Goal: Task Accomplishment & Management: Complete application form

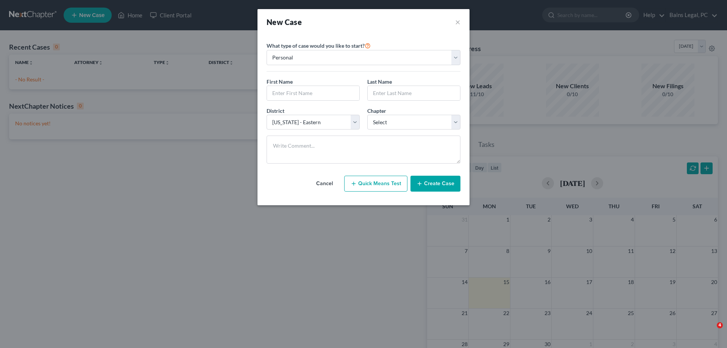
select select "8"
click at [319, 93] on input "text" at bounding box center [313, 93] width 92 height 14
drag, startPoint x: 314, startPoint y: 90, endPoint x: 308, endPoint y: 95, distance: 7.9
click at [314, 90] on input "text" at bounding box center [313, 93] width 92 height 14
type input "[PERSON_NAME]"
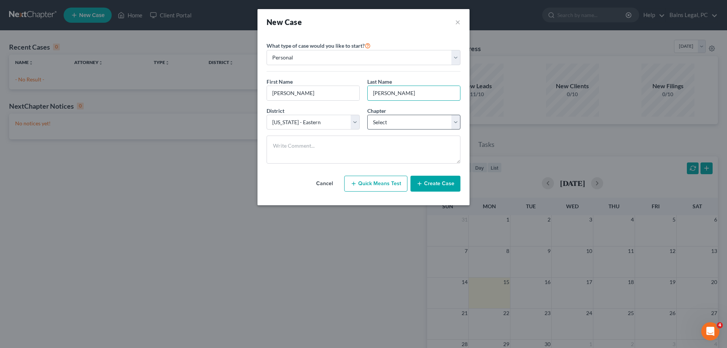
type input "[PERSON_NAME]"
click at [367, 115] on select "Select 7 11 12 13" at bounding box center [413, 122] width 93 height 15
select select "0"
click option "7" at bounding box center [0, 0] width 0 height 0
drag, startPoint x: 447, startPoint y: 188, endPoint x: 445, endPoint y: 184, distance: 4.2
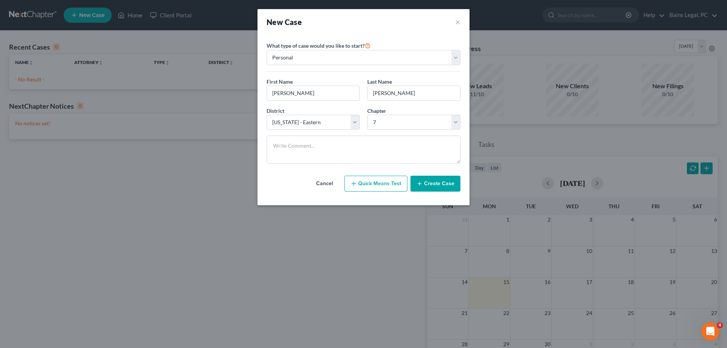
click at [445, 184] on button "Create Case" at bounding box center [435, 184] width 50 height 16
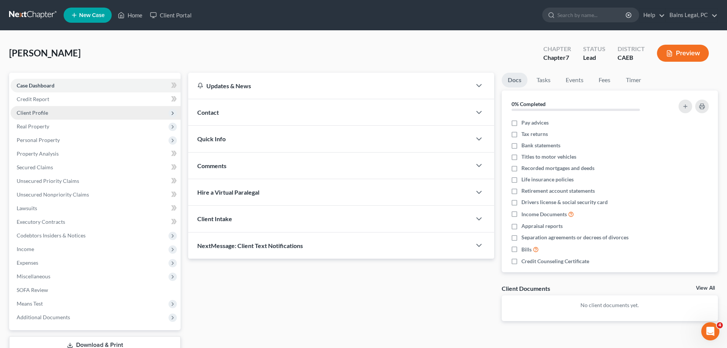
click at [44, 118] on span "Client Profile" at bounding box center [96, 113] width 170 height 14
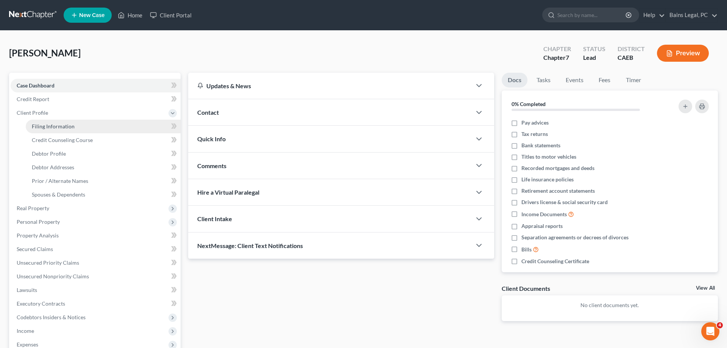
click at [68, 129] on span "Filing Information" at bounding box center [53, 126] width 43 height 6
select select "1"
select select "0"
select select "8"
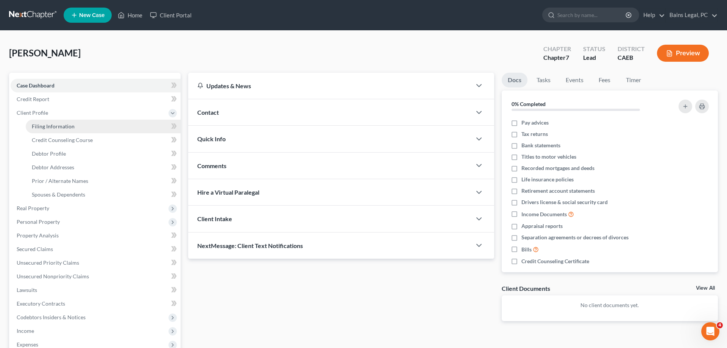
select select "4"
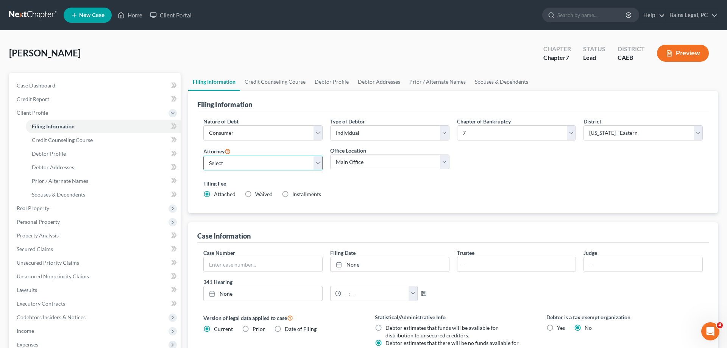
select select "2"
click option "[PERSON_NAME] - CAEB" at bounding box center [0, 0] width 0 height 0
drag, startPoint x: 390, startPoint y: 153, endPoint x: 392, endPoint y: 173, distance: 20.2
click at [391, 156] on div "Office Location [GEOGRAPHIC_DATA] and [GEOGRAPHIC_DATA], [GEOGRAPHIC_DATA]" at bounding box center [389, 157] width 119 height 23
click at [393, 171] on div "Office Location [GEOGRAPHIC_DATA] and [GEOGRAPHIC_DATA], [GEOGRAPHIC_DATA]" at bounding box center [389, 161] width 127 height 30
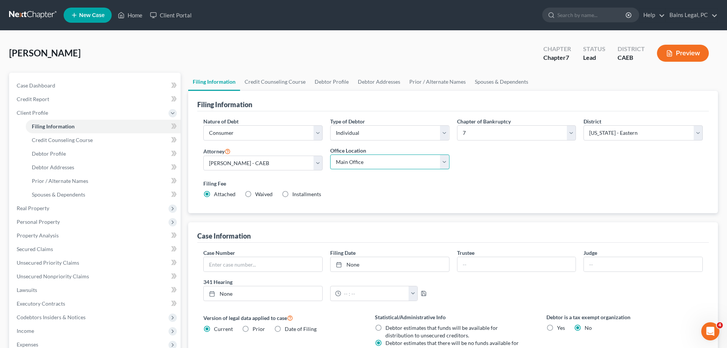
click at [330, 154] on select "Main Office Bains and [GEOGRAPHIC_DATA], [GEOGRAPHIC_DATA]" at bounding box center [389, 161] width 119 height 15
select select "0"
click option "Bains and [GEOGRAPHIC_DATA], [GEOGRAPHIC_DATA]" at bounding box center [0, 0] width 0 height 0
drag, startPoint x: 517, startPoint y: 174, endPoint x: 719, endPoint y: 187, distance: 202.9
click at [523, 175] on div "Nature of Debt Select Business Consumer Other Nature of Business Select Clearin…" at bounding box center [452, 160] width 507 height 87
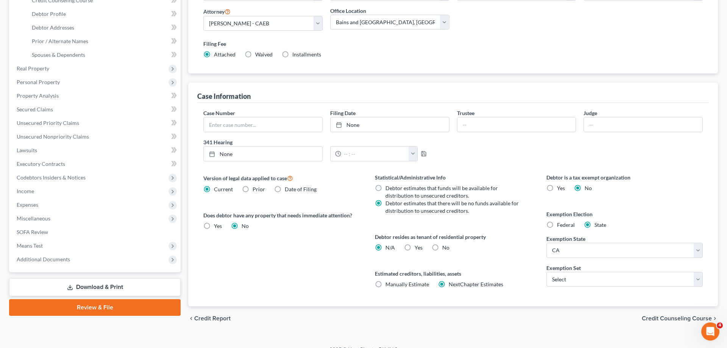
scroll to position [151, 0]
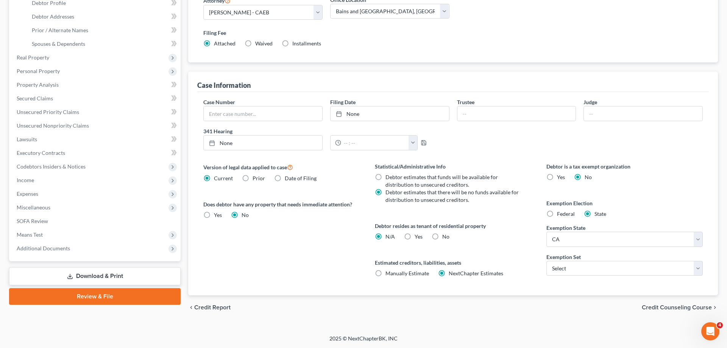
click at [414, 236] on label "Yes Yes" at bounding box center [418, 237] width 8 height 8
click at [417, 236] on input "Yes Yes" at bounding box center [419, 235] width 5 height 5
radio input "true"
radio input "false"
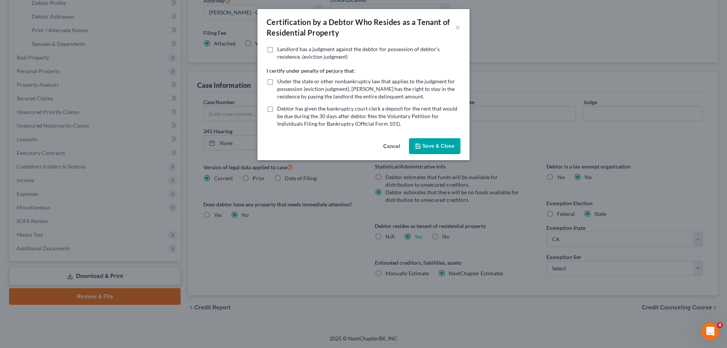
drag, startPoint x: 435, startPoint y: 150, endPoint x: 494, endPoint y: 169, distance: 62.2
click at [436, 150] on button "Save & Close" at bounding box center [434, 146] width 51 height 16
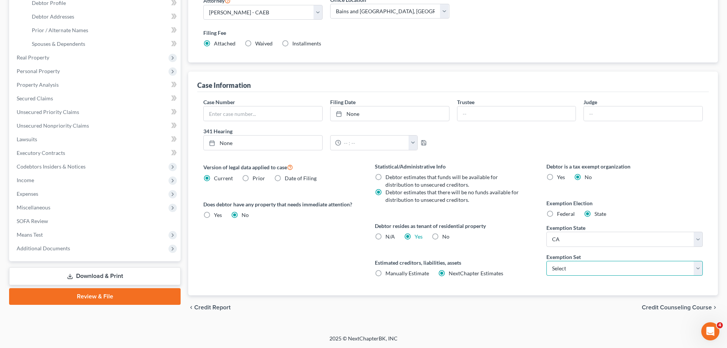
click at [546, 261] on select "Select 703 704" at bounding box center [624, 268] width 156 height 15
select select "0"
click option "703" at bounding box center [0, 0] width 0 height 0
drag, startPoint x: 524, startPoint y: 264, endPoint x: 443, endPoint y: 232, distance: 86.8
click at [518, 262] on label "Estimated creditors, liabilities, assets" at bounding box center [453, 262] width 156 height 8
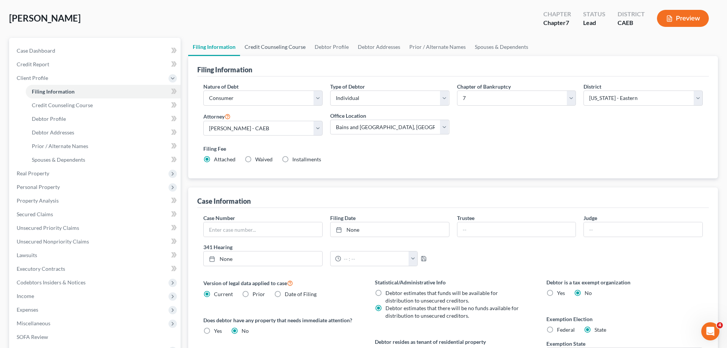
drag, startPoint x: 282, startPoint y: 38, endPoint x: 279, endPoint y: 48, distance: 10.6
click at [281, 39] on link "Credit Counseling Course" at bounding box center [275, 47] width 70 height 18
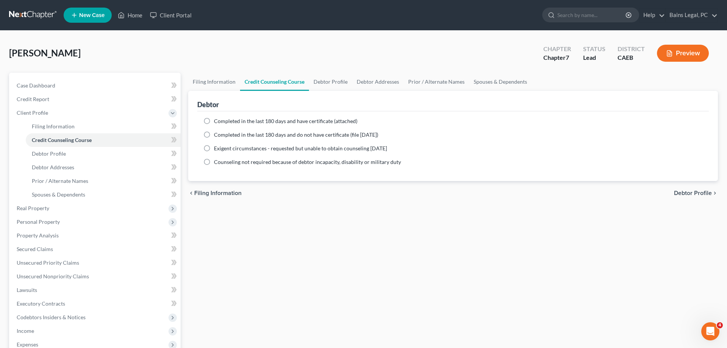
click at [250, 122] on span "Completed in the last 180 days and have certificate (attached)" at bounding box center [285, 121] width 143 height 6
click at [222, 122] on input "Completed in the last 180 days and have certificate (attached)" at bounding box center [219, 119] width 5 height 5
radio input "true"
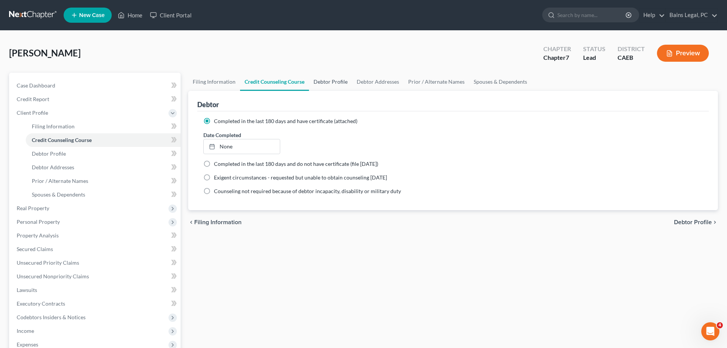
click at [321, 79] on link "Debtor Profile" at bounding box center [330, 82] width 43 height 18
select select "0"
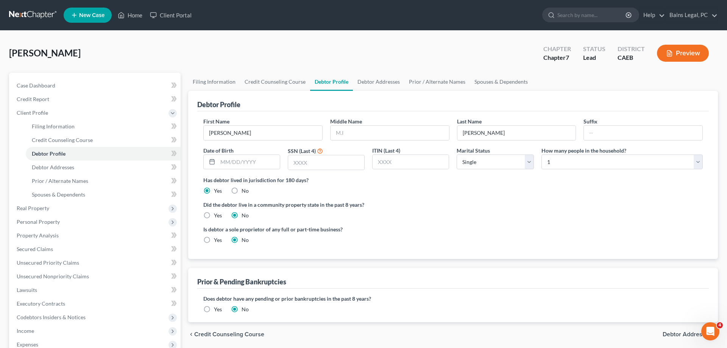
click at [375, 143] on div "First Name [PERSON_NAME] Middle Name Last Name [PERSON_NAME] Suffix Date of Bir…" at bounding box center [452, 146] width 507 height 59
click at [382, 126] on input "text" at bounding box center [389, 133] width 118 height 14
type input "[PERSON_NAME]"
click at [277, 165] on input "text" at bounding box center [249, 162] width 62 height 14
click at [273, 158] on input "text" at bounding box center [249, 162] width 62 height 14
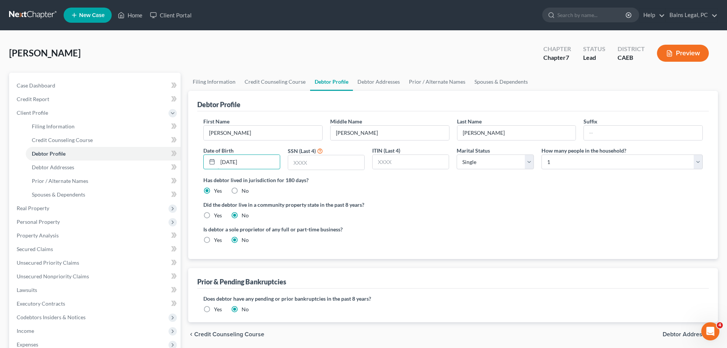
type input "[DATE]"
click at [343, 161] on input "text" at bounding box center [326, 162] width 76 height 14
type input "8964"
click at [214, 216] on label "Yes" at bounding box center [218, 216] width 8 height 8
click at [214, 213] on label "Yes" at bounding box center [218, 216] width 8 height 8
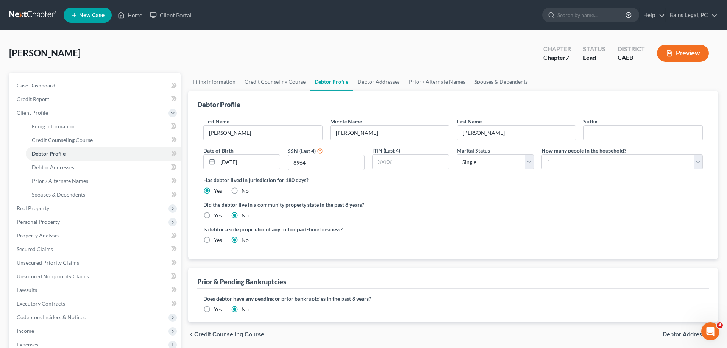
click at [217, 213] on input "Yes" at bounding box center [219, 214] width 5 height 5
radio input "true"
radio input "false"
